Goal: Task Accomplishment & Management: Manage account settings

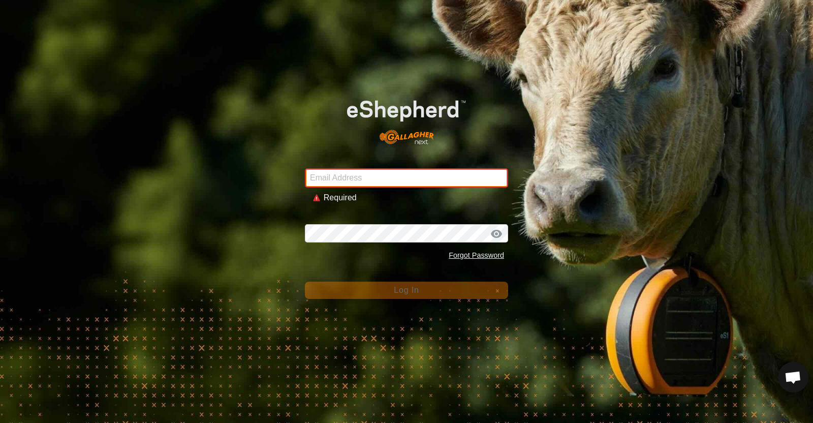
type input "[EMAIL_ADDRESS][DOMAIN_NAME]"
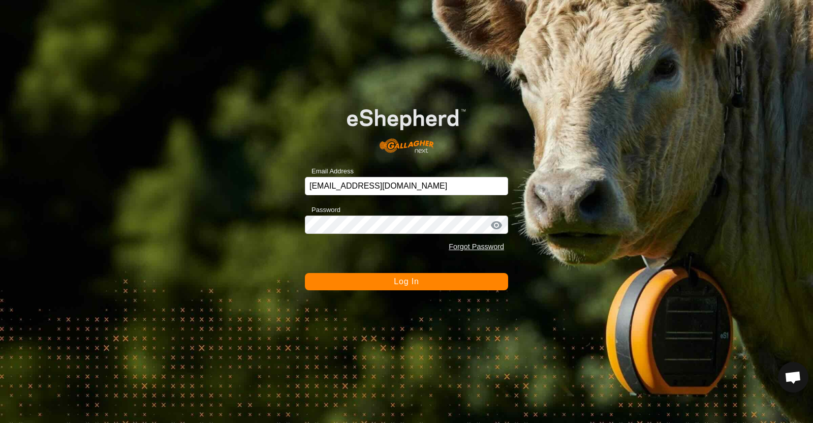
click at [402, 280] on span "Log In" at bounding box center [406, 281] width 25 height 9
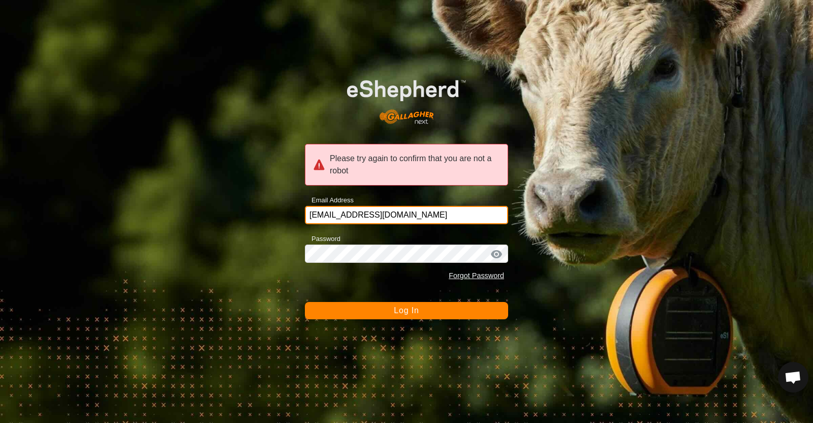
click at [417, 215] on input "[EMAIL_ADDRESS][DOMAIN_NAME]" at bounding box center [406, 215] width 203 height 18
click at [404, 306] on span "Log In" at bounding box center [406, 310] width 25 height 9
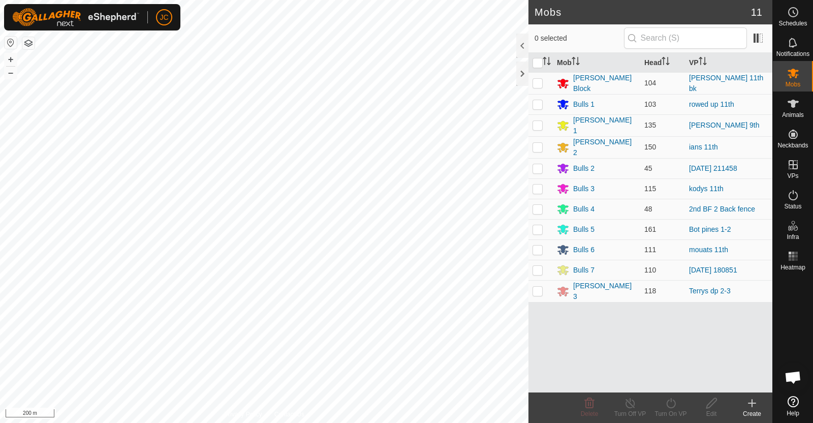
click at [534, 287] on p-checkbox at bounding box center [538, 291] width 10 height 8
checkbox input "false"
